Goal: Use online tool/utility

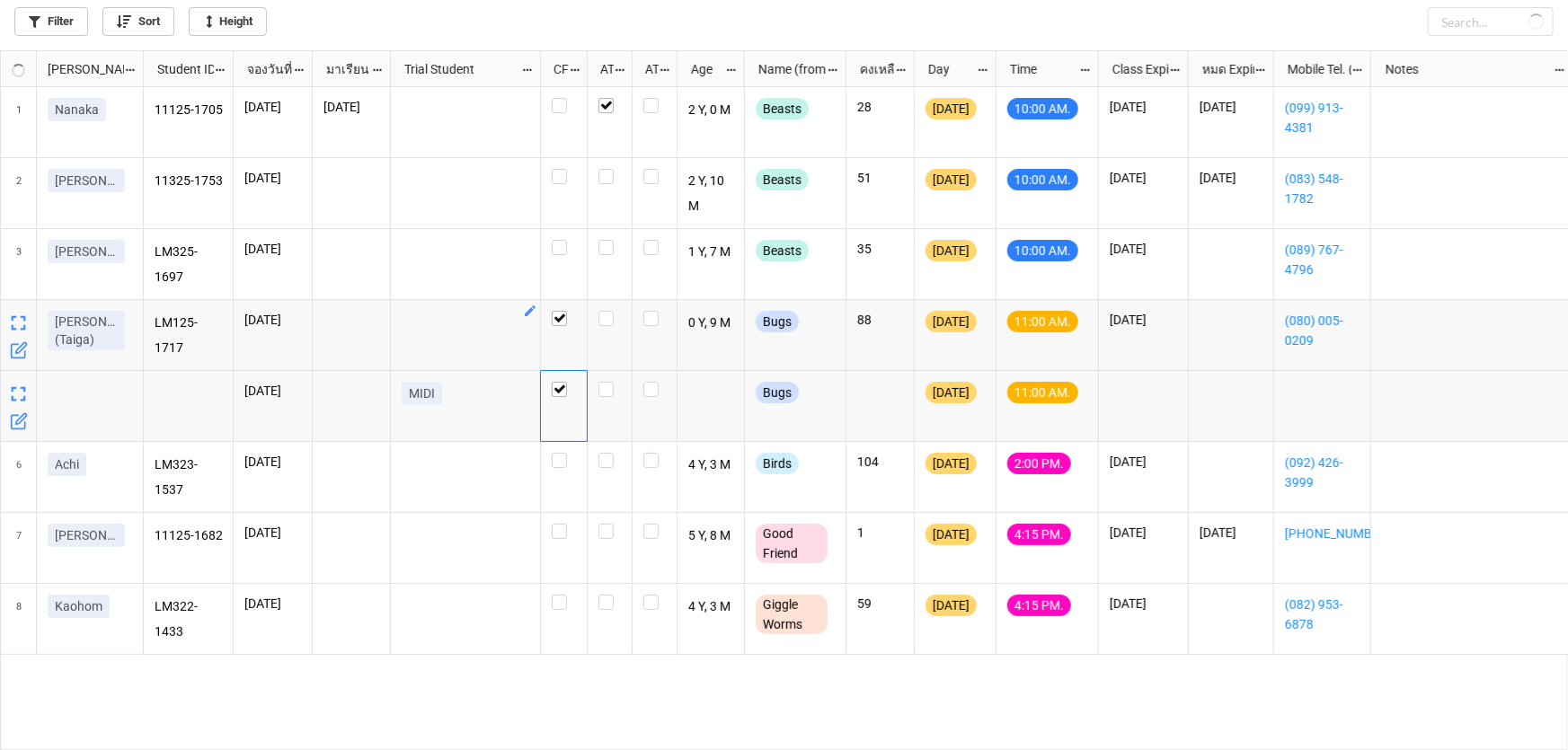
scroll to position [691, 1557]
checkbox input "true"
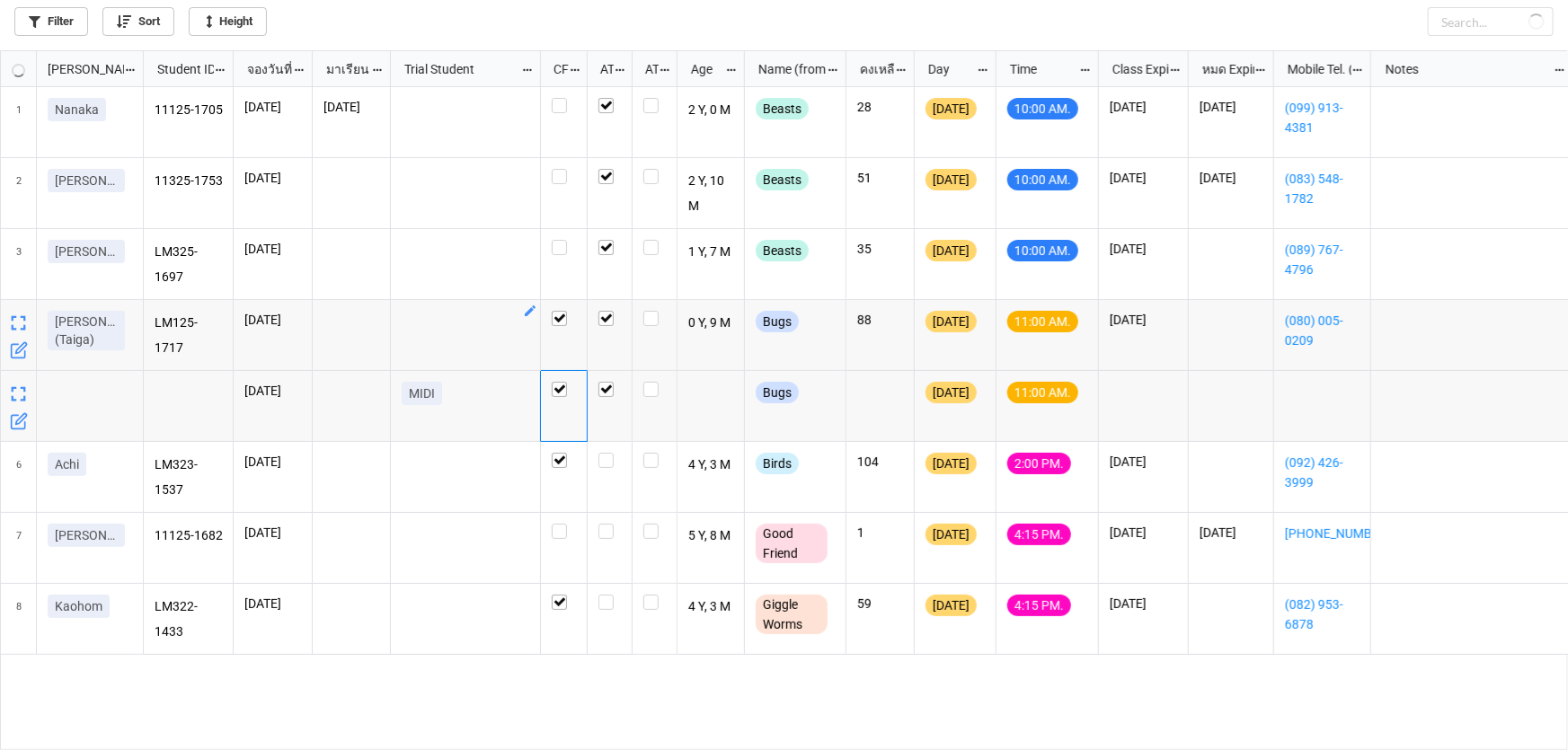
checkbox input "true"
checkbox input "false"
checkbox input "true"
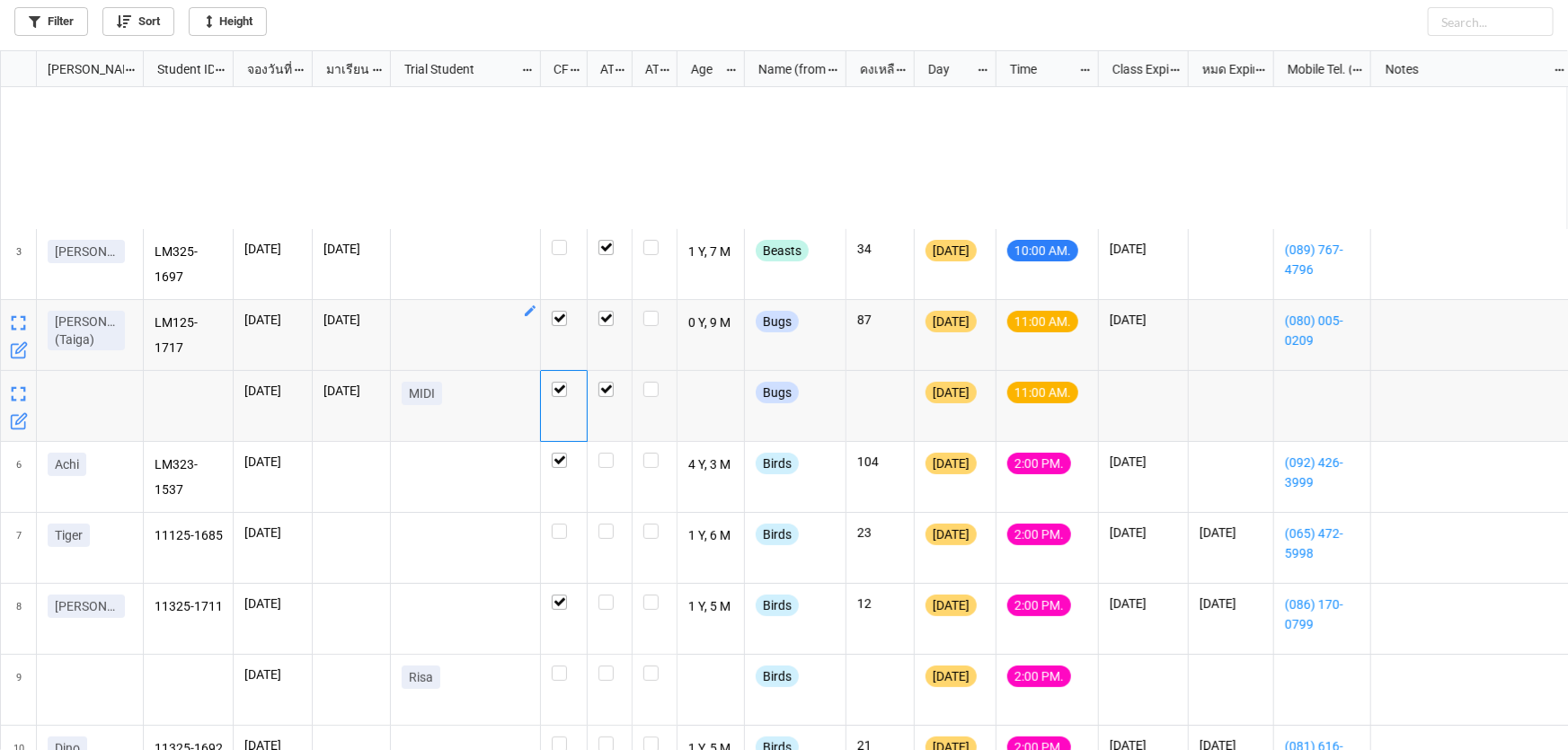
scroll to position [339, 0]
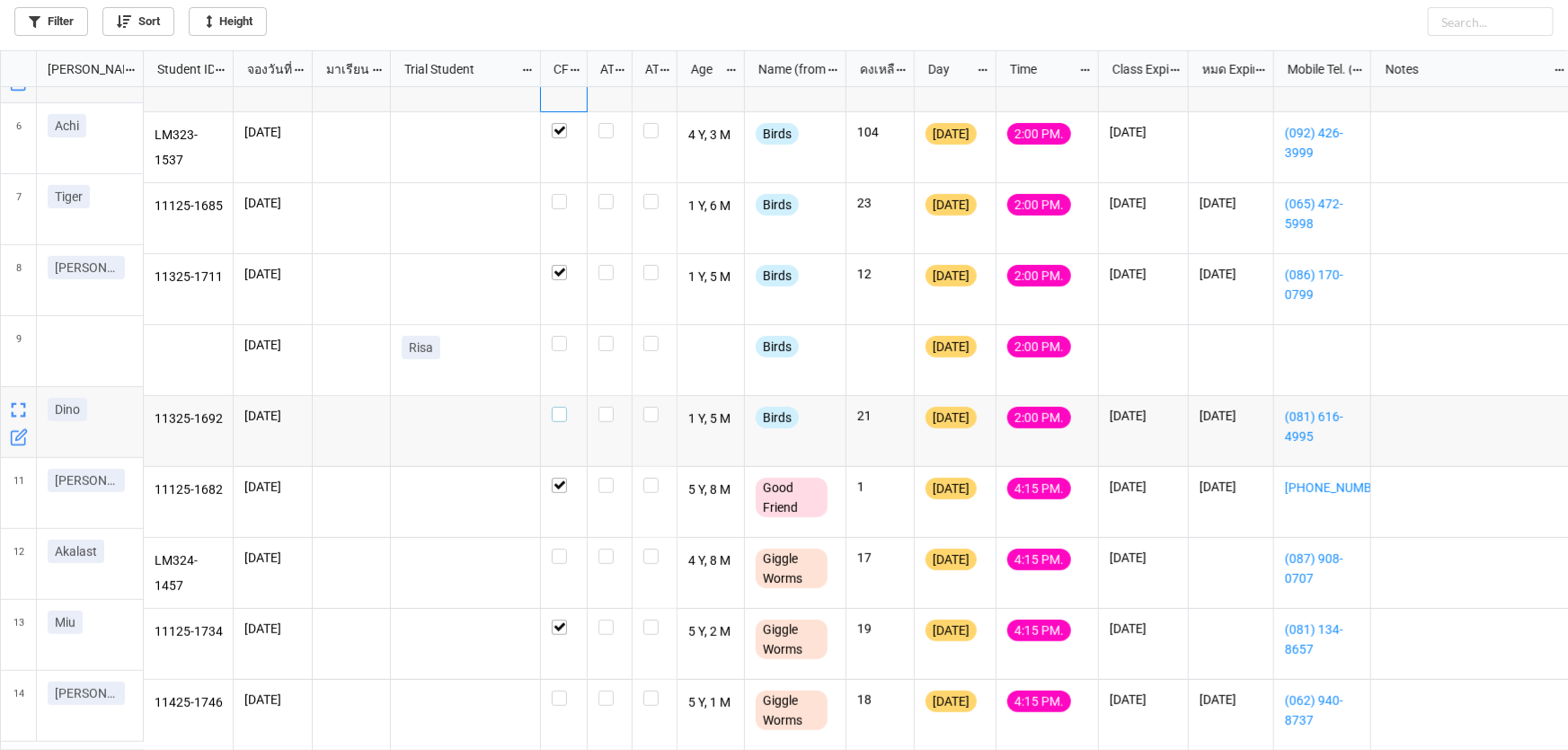
click at [557, 407] on label "grid" at bounding box center [563, 407] width 24 height 0
click at [559, 194] on label "grid" at bounding box center [563, 194] width 24 height 0
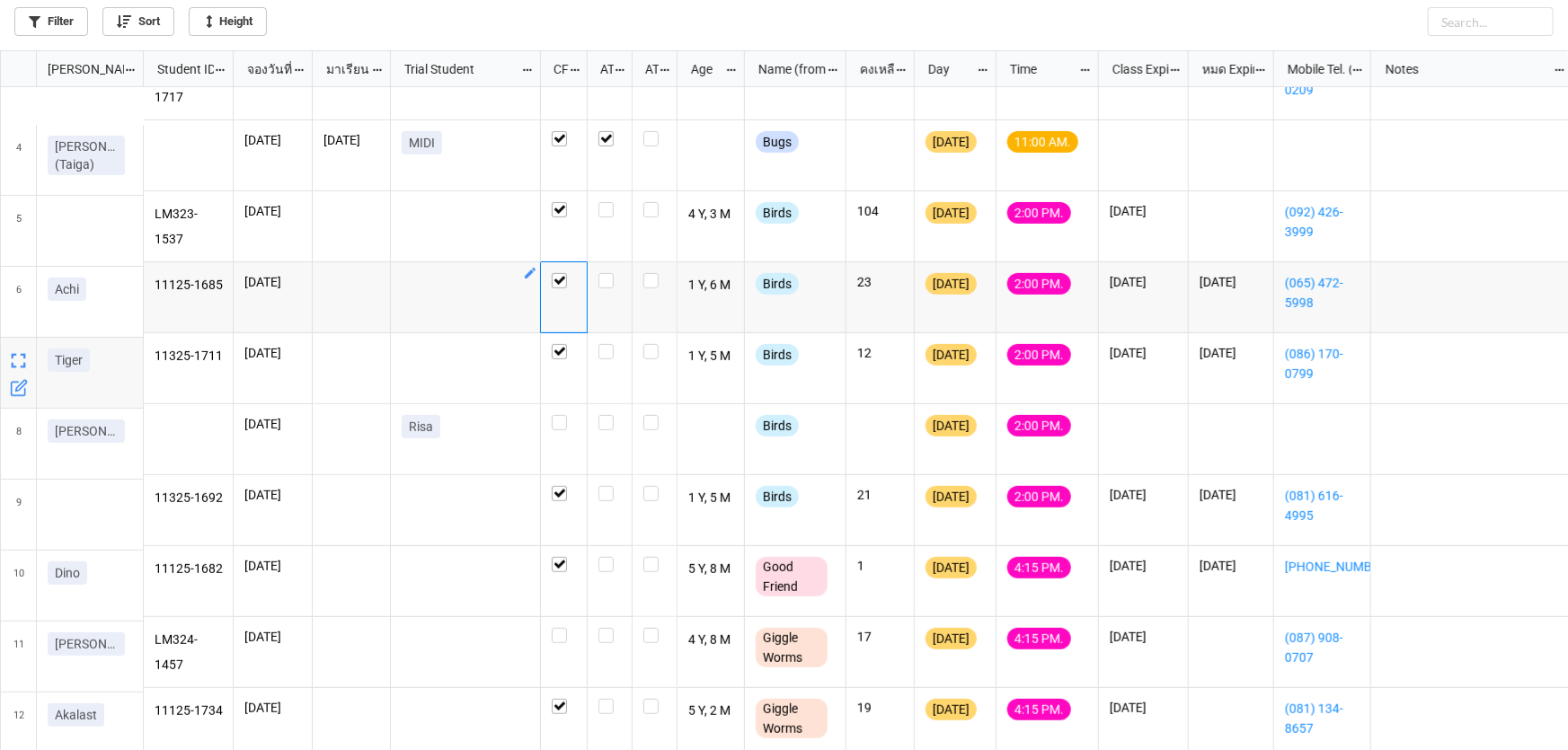
scroll to position [250, 0]
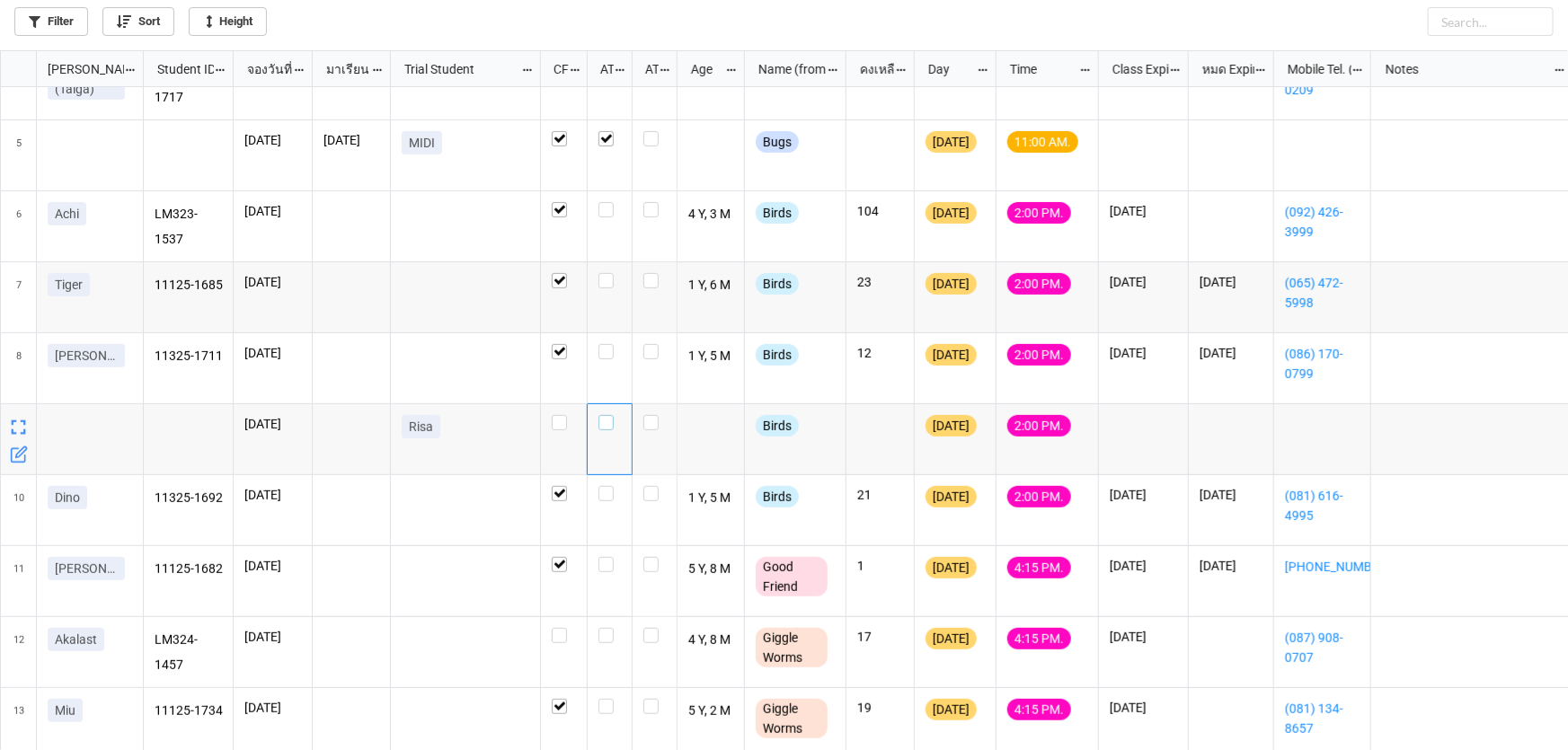
drag, startPoint x: 607, startPoint y: 425, endPoint x: 620, endPoint y: 414, distance: 17.0
click at [609, 415] on label "grid" at bounding box center [609, 415] width 22 height 0
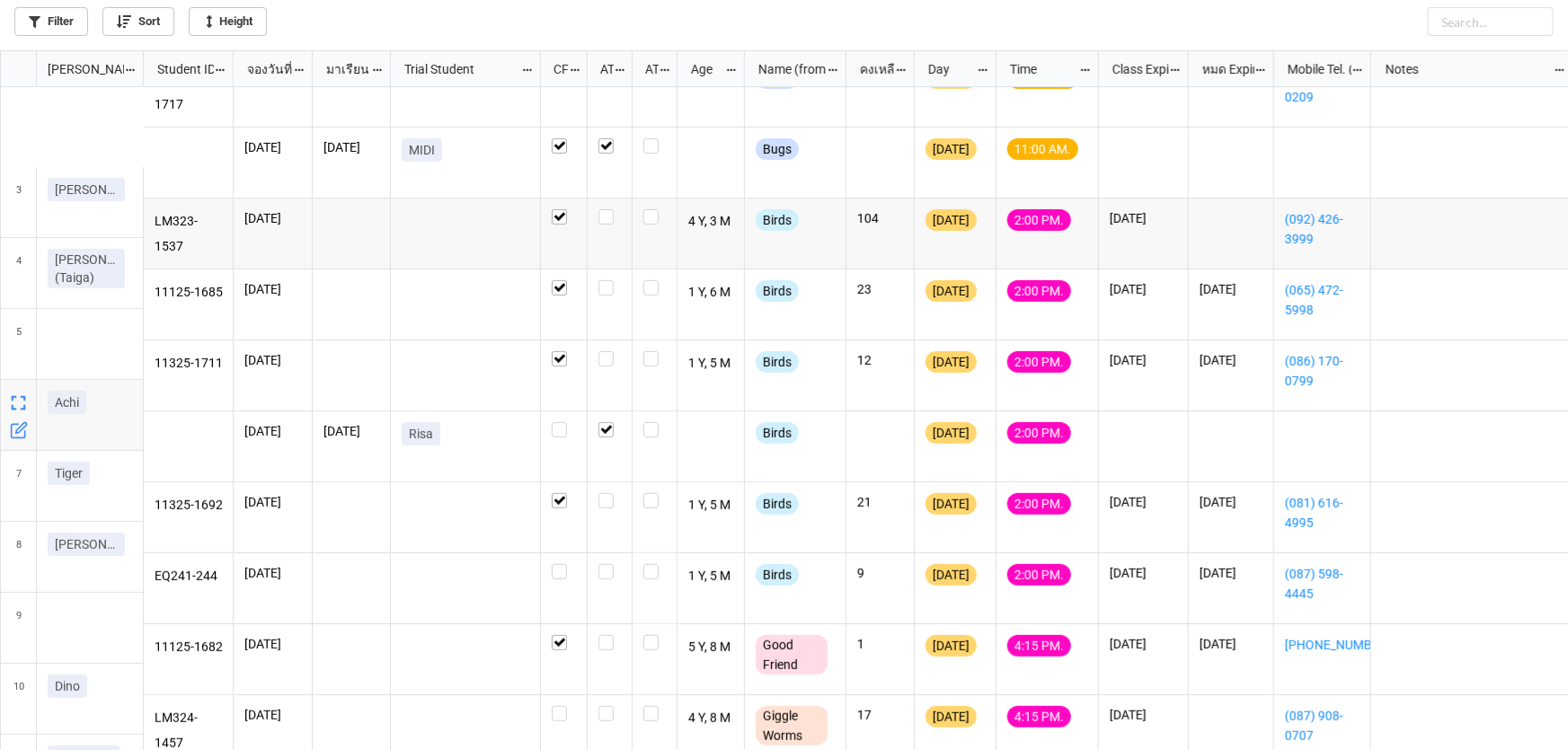
scroll to position [245, 0]
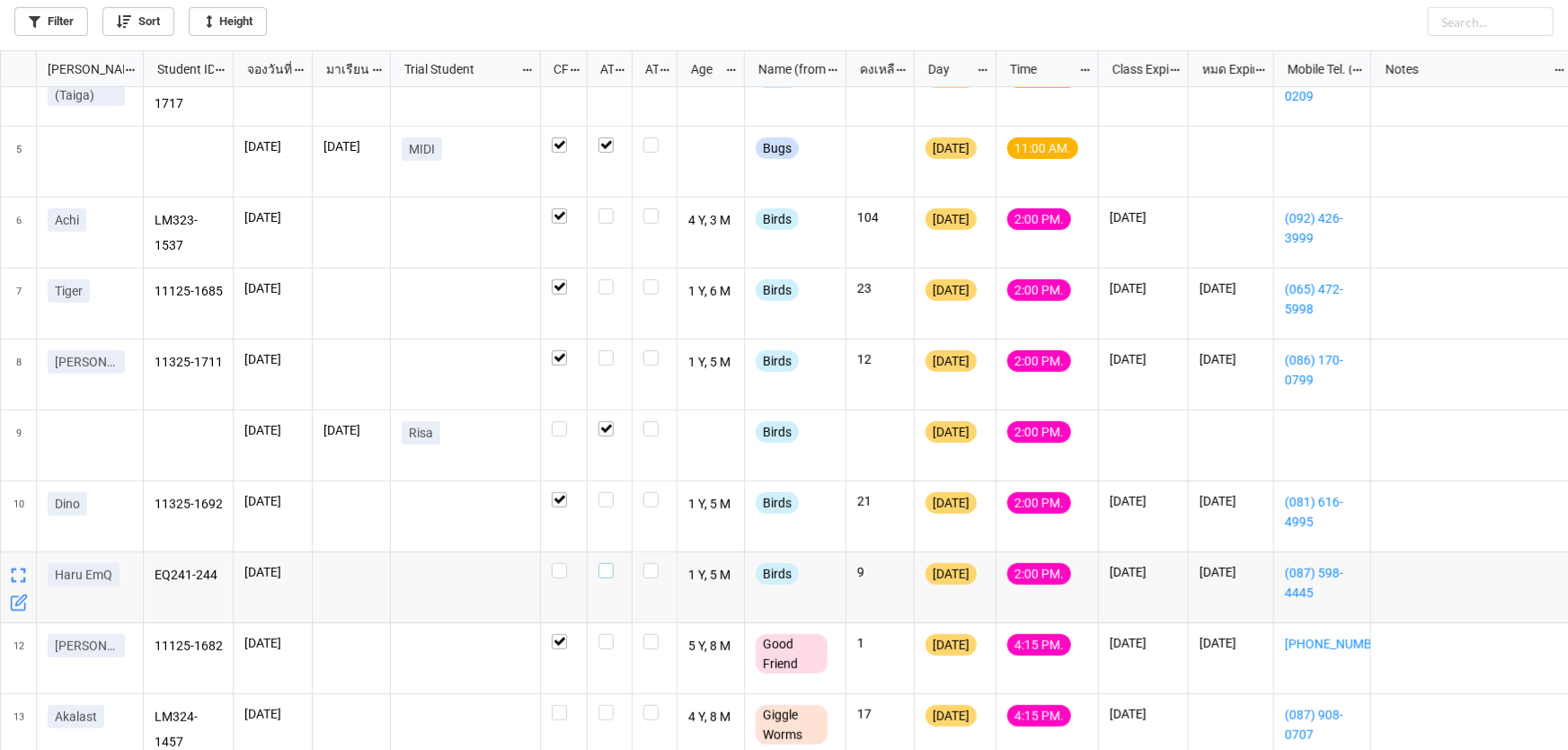
click at [605, 563] on label "grid" at bounding box center [609, 563] width 22 height 0
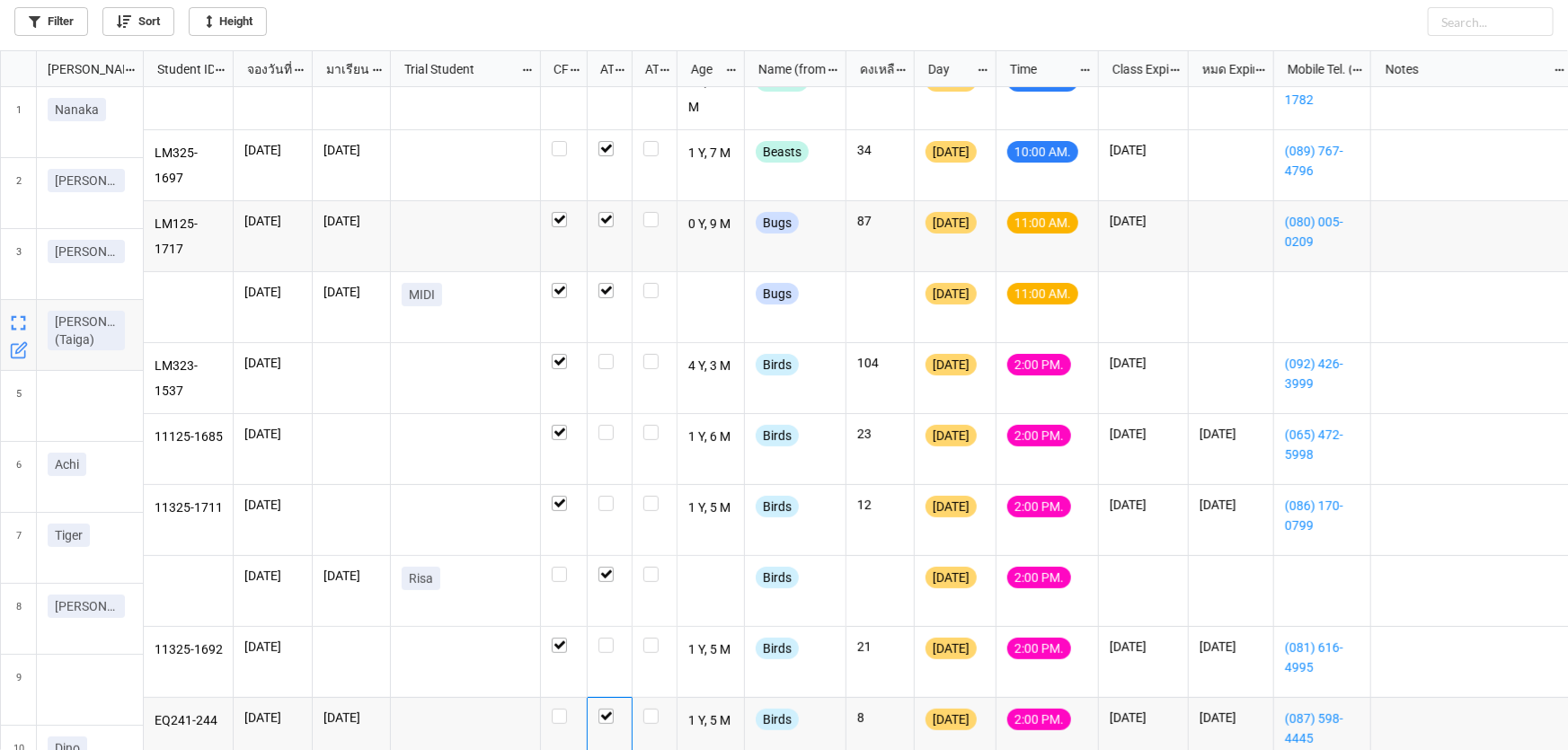
scroll to position [163, 0]
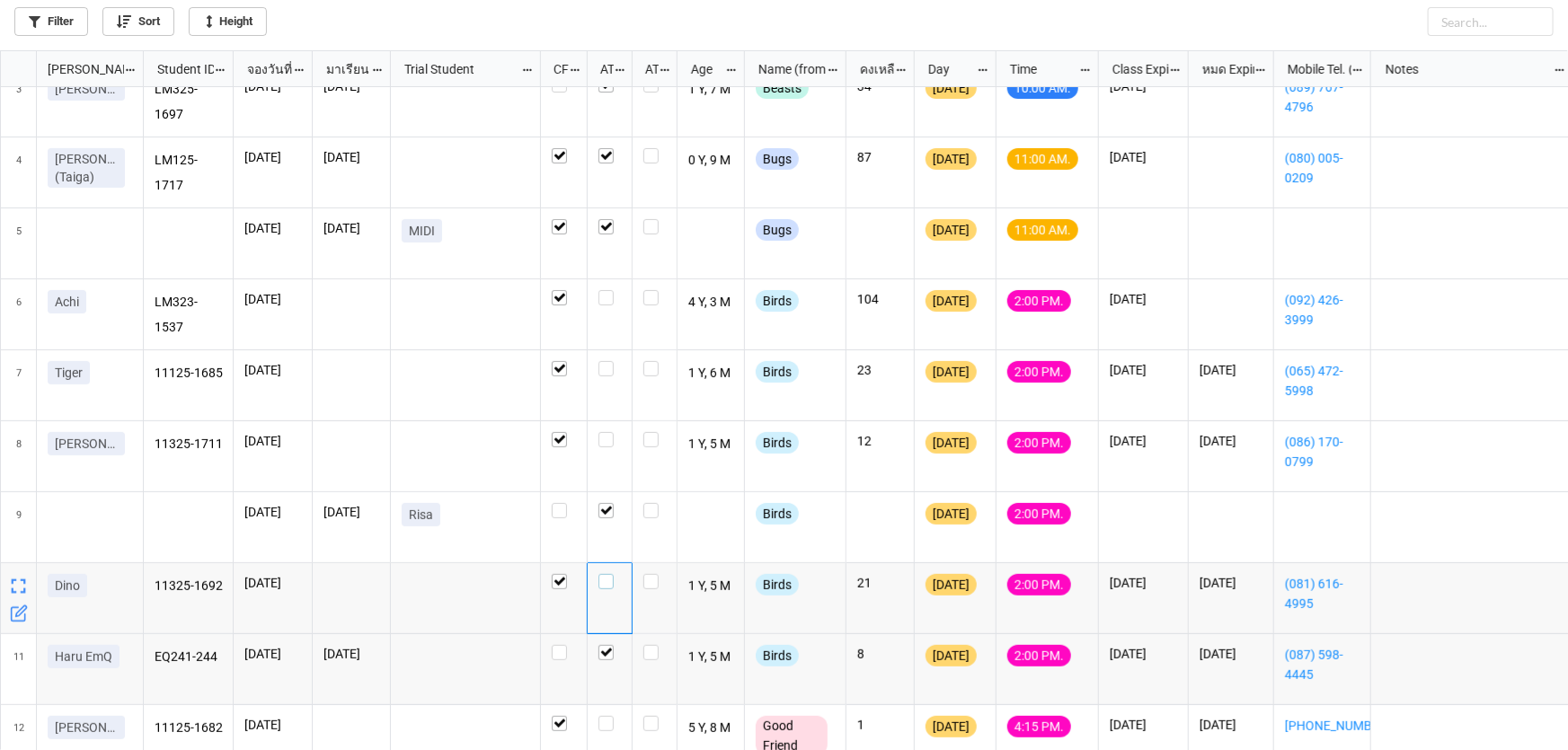
click at [607, 574] on label "grid" at bounding box center [609, 574] width 22 height 0
checkbox input "true"
click at [611, 362] on label "grid" at bounding box center [609, 362] width 22 height 0
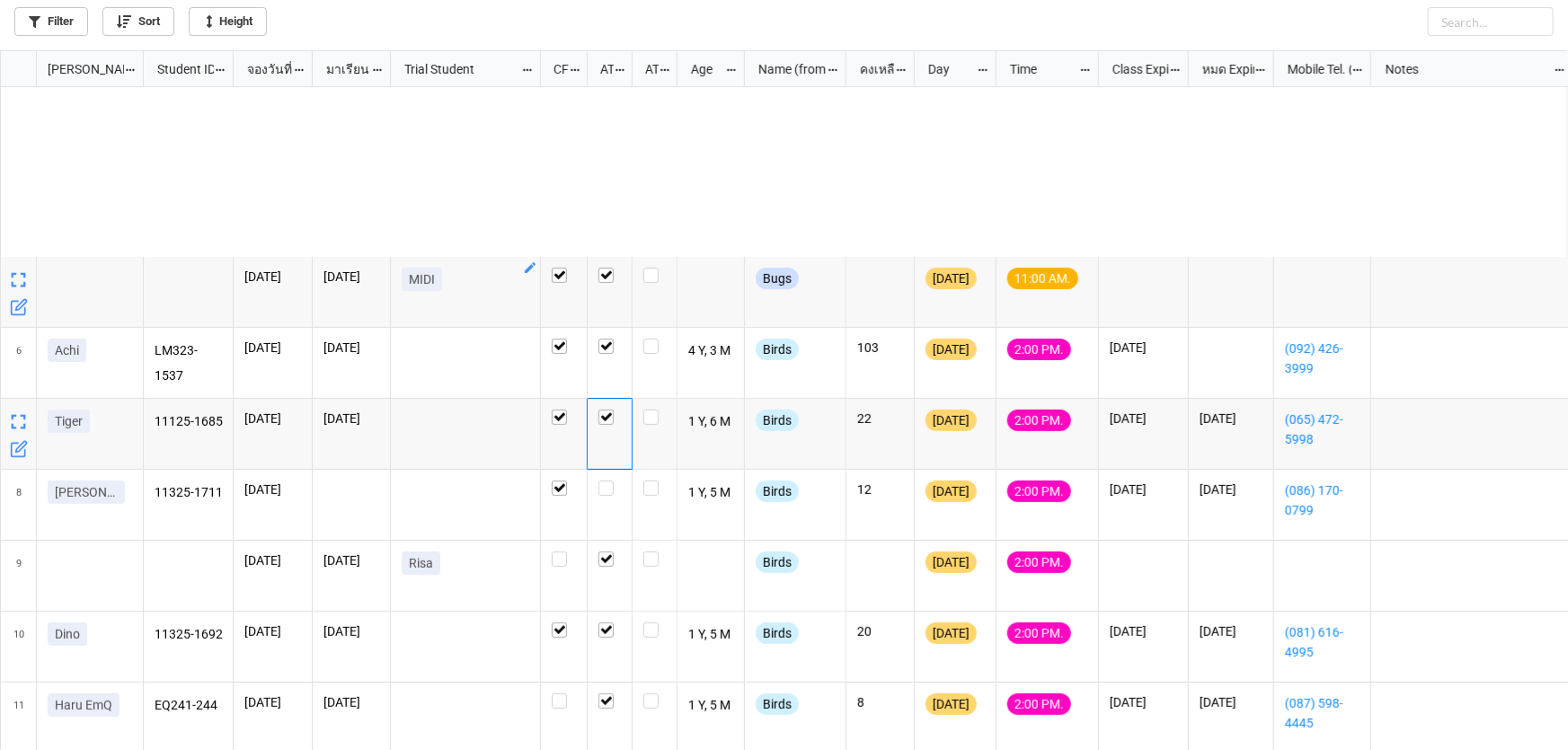
scroll to position [326, 0]
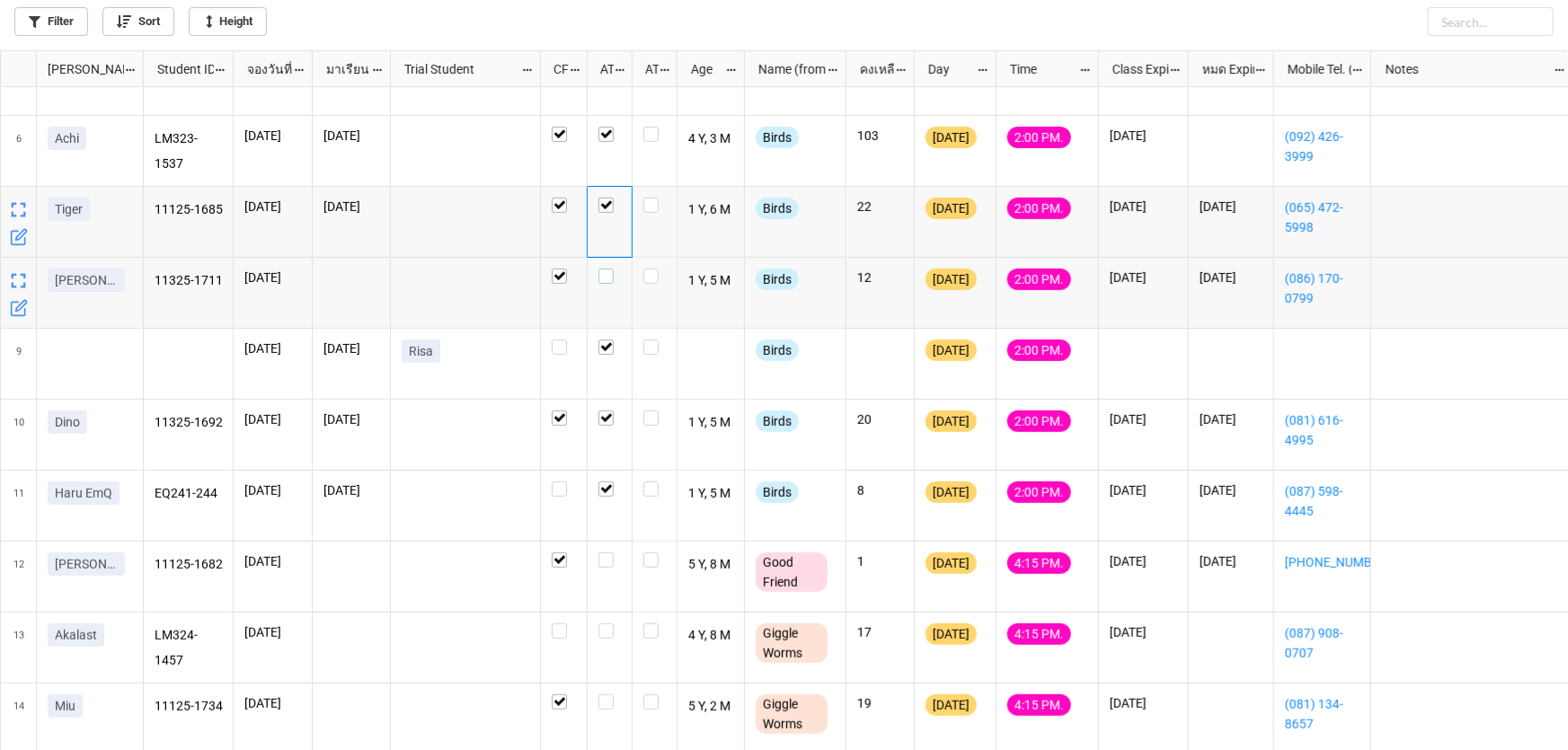
click at [605, 269] on label "grid" at bounding box center [609, 269] width 22 height 0
